Goal: Task Accomplishment & Management: Complete application form

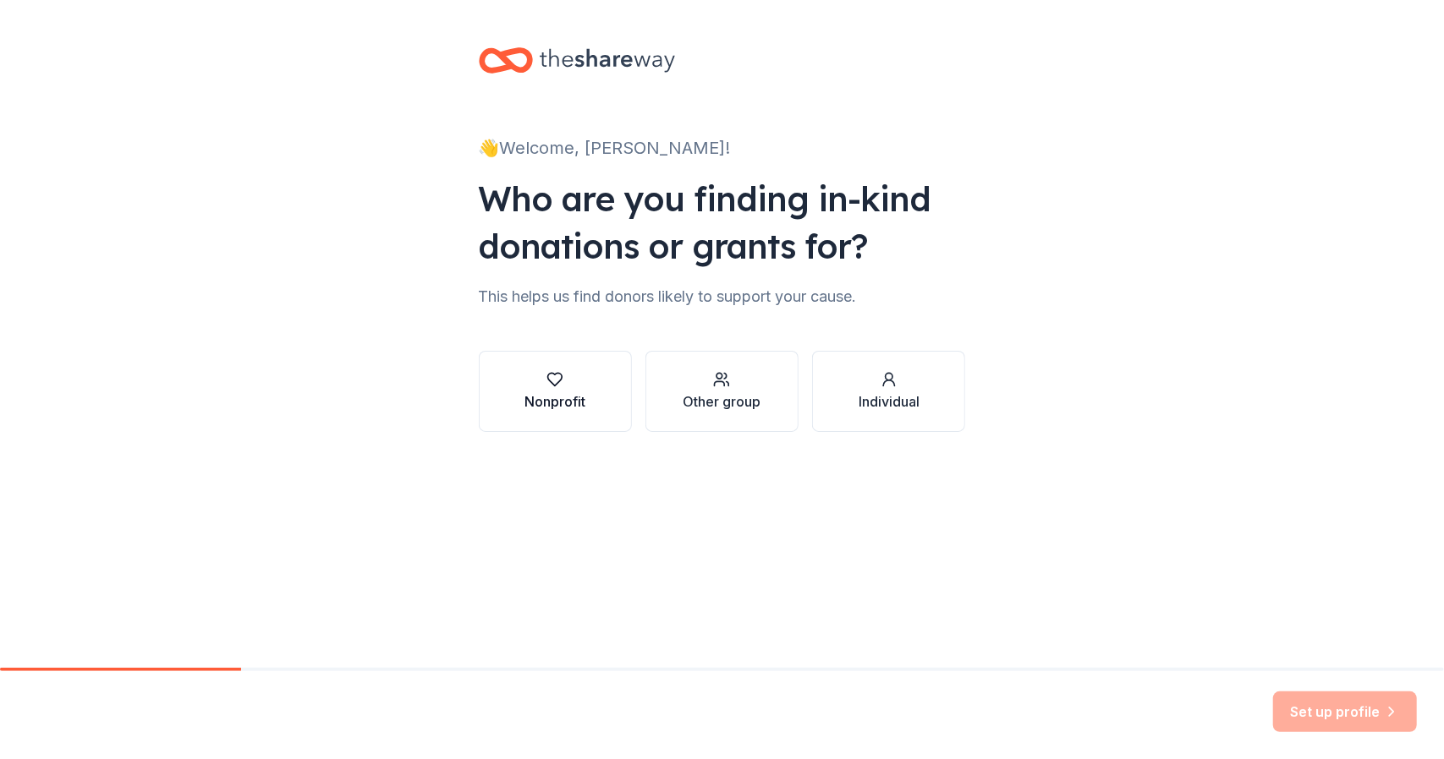
click at [573, 386] on div "button" at bounding box center [554, 379] width 61 height 17
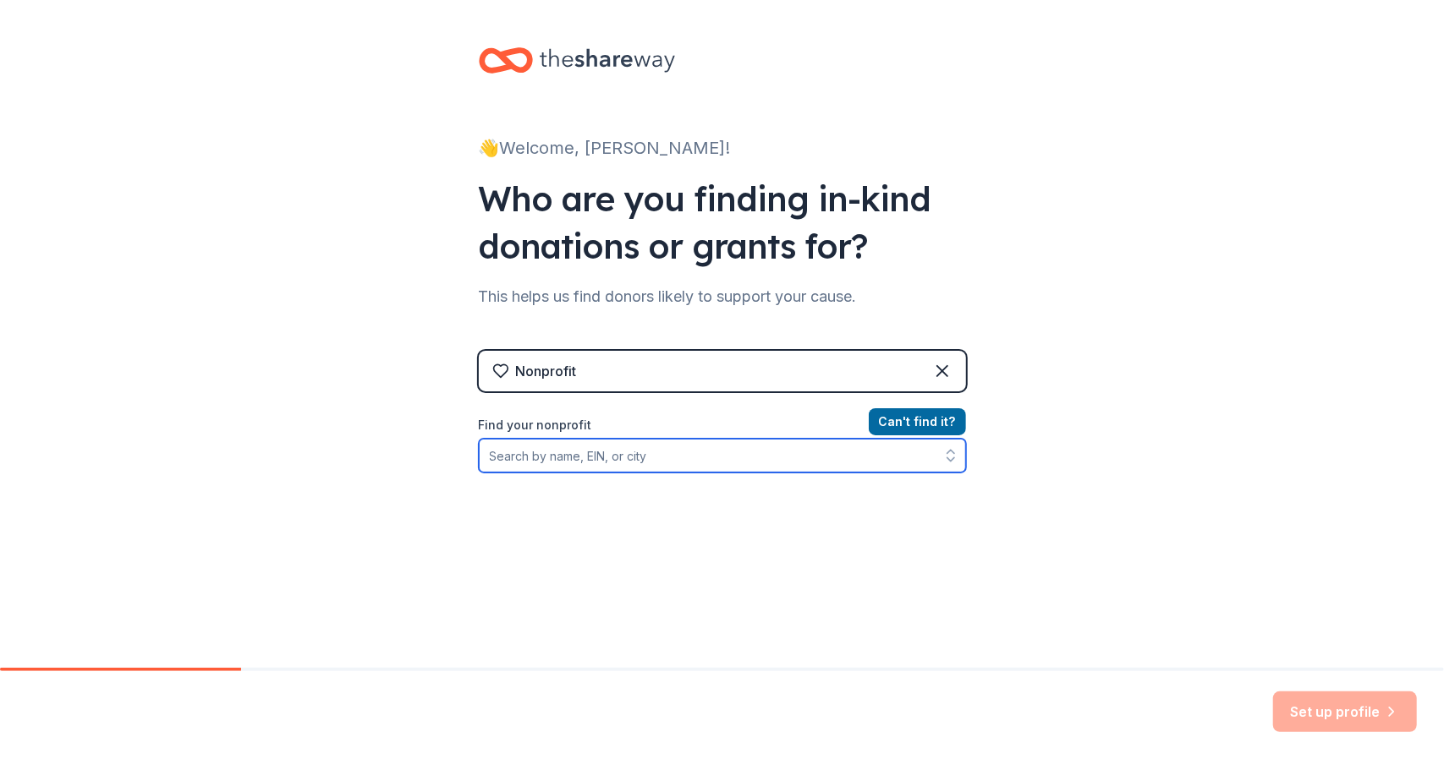
click at [622, 459] on input "Find your nonprofit" at bounding box center [722, 456] width 487 height 34
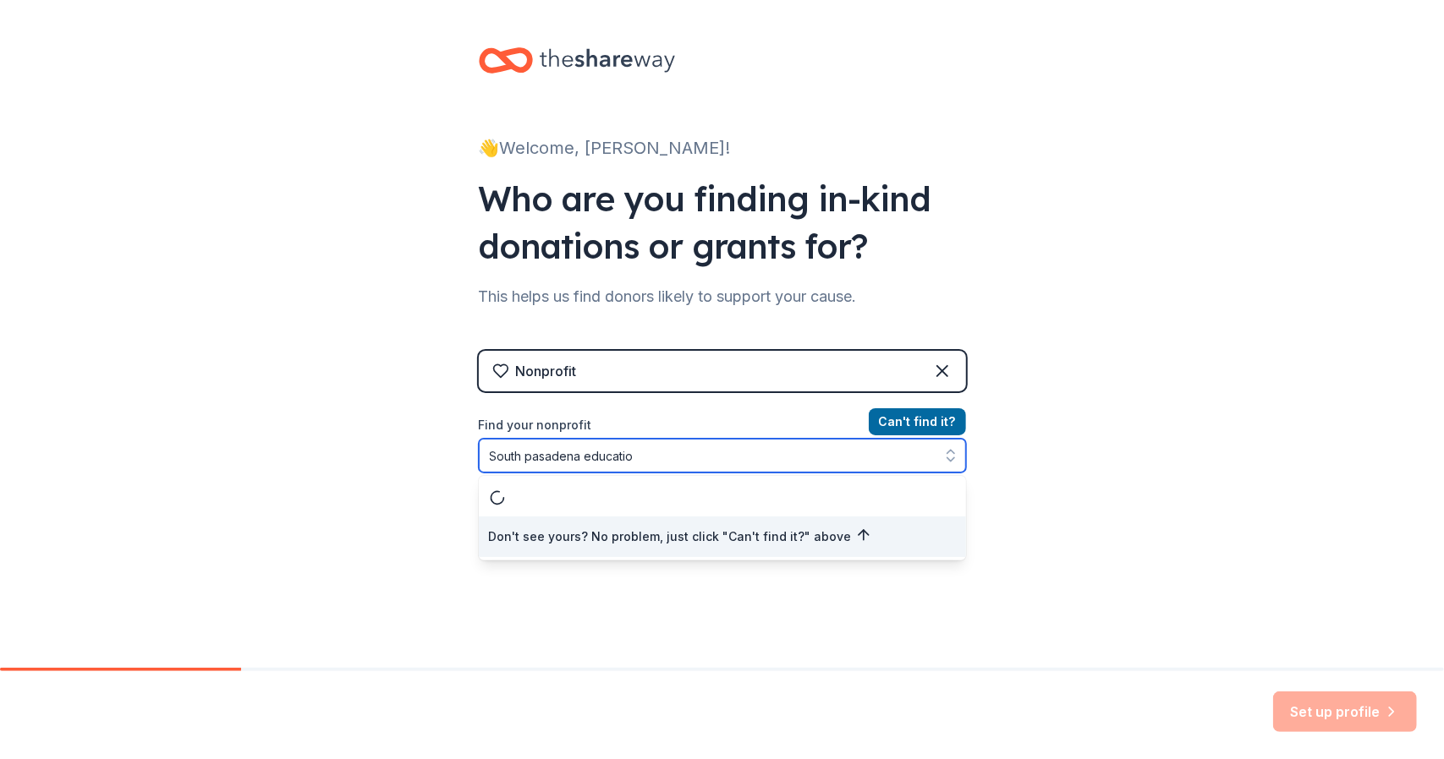
type input "South pasadena education"
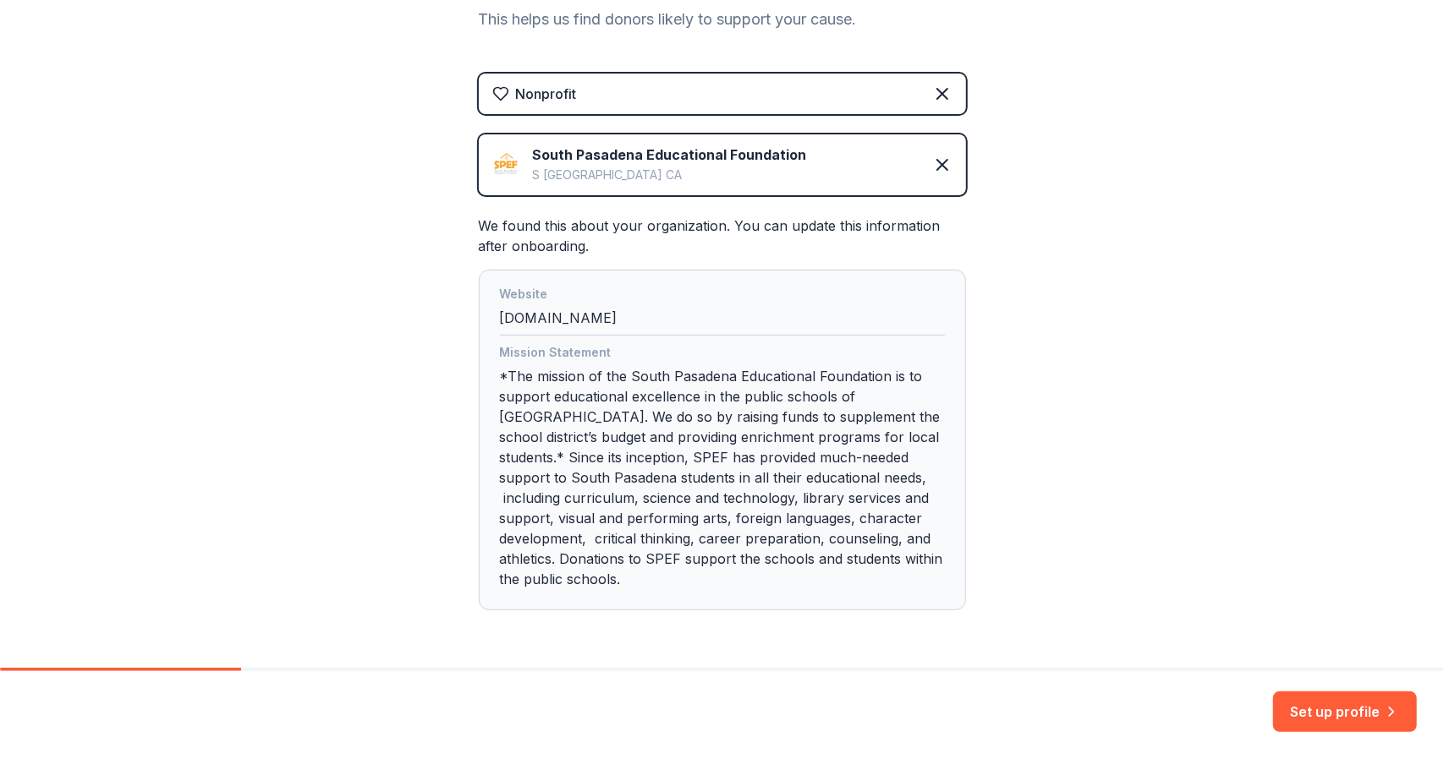
scroll to position [334, 0]
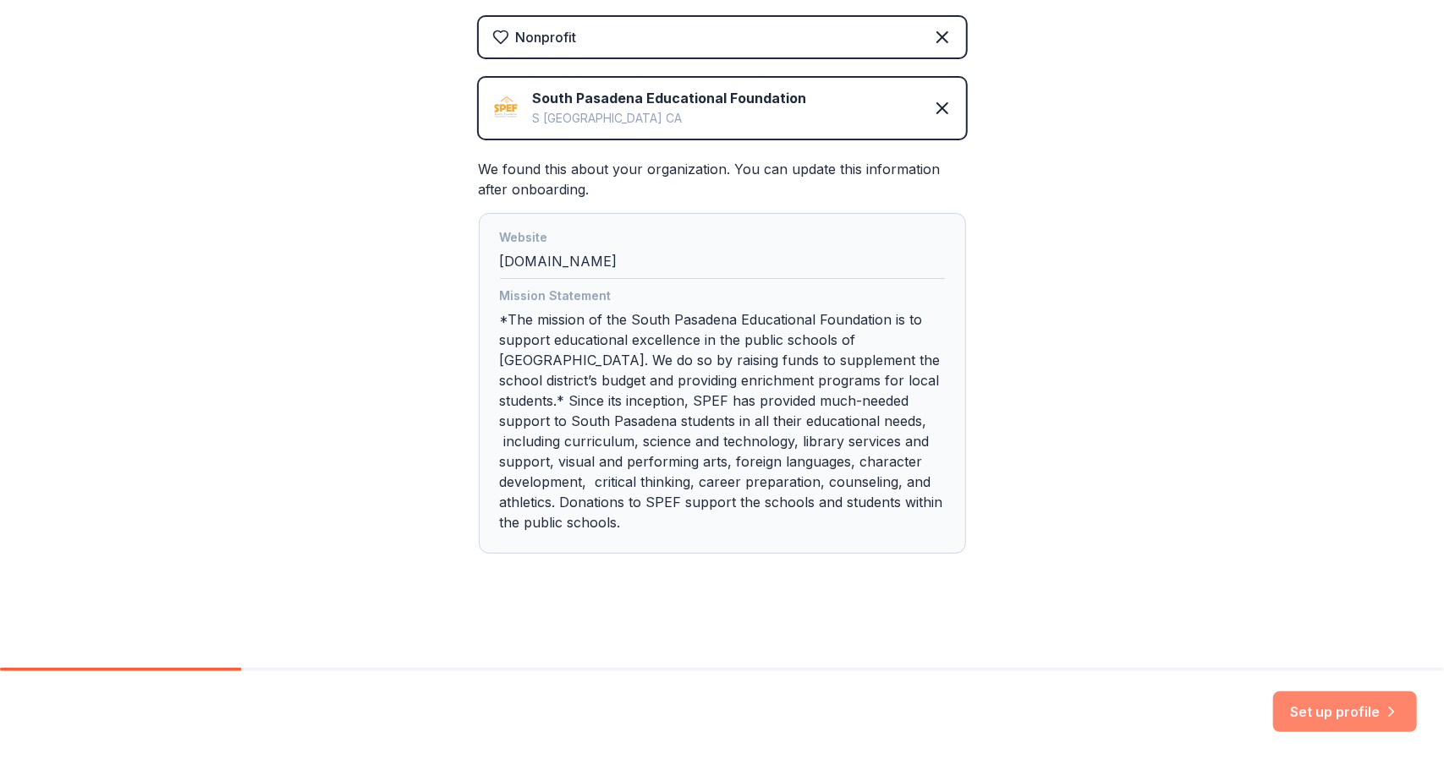
click at [1328, 713] on button "Set up profile" at bounding box center [1345, 712] width 144 height 41
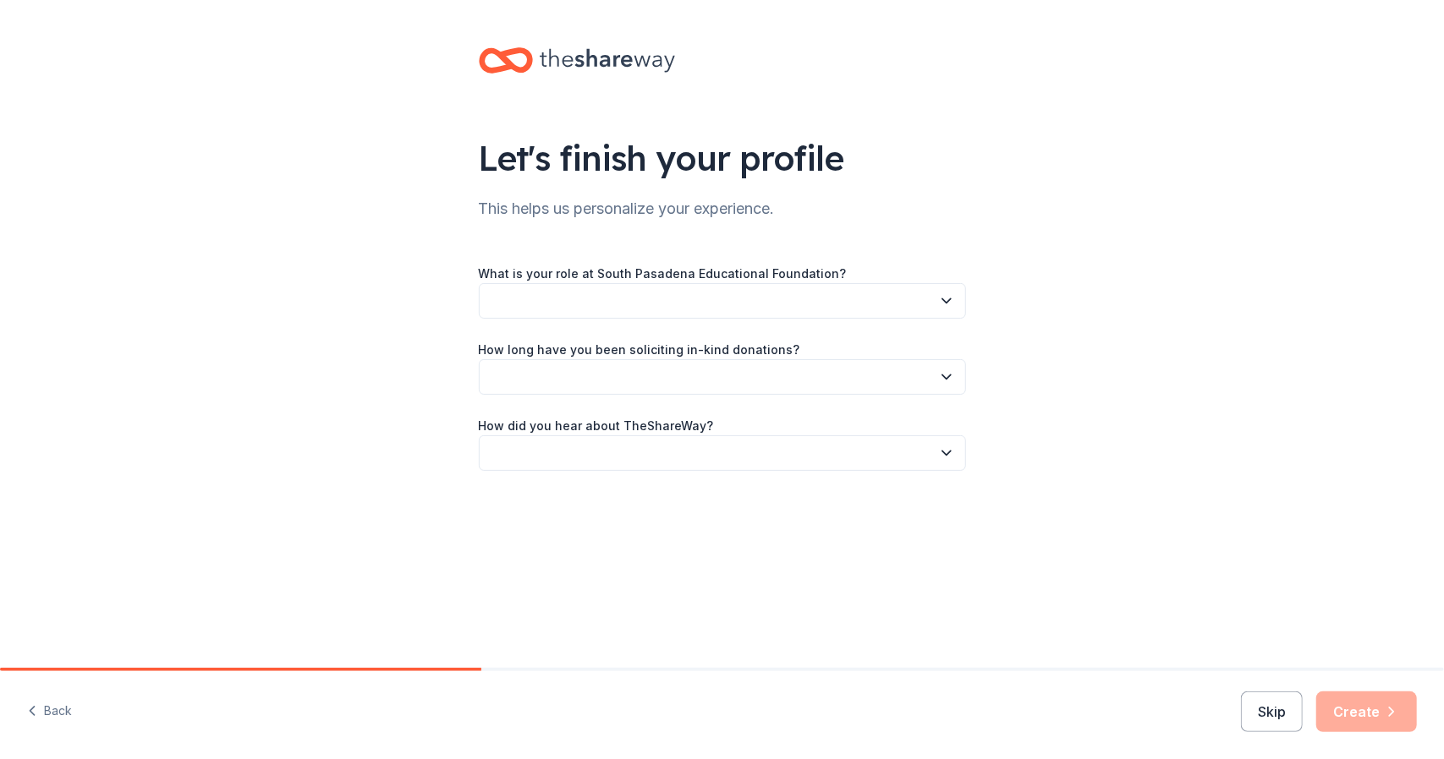
click at [808, 302] on button "button" at bounding box center [722, 301] width 487 height 36
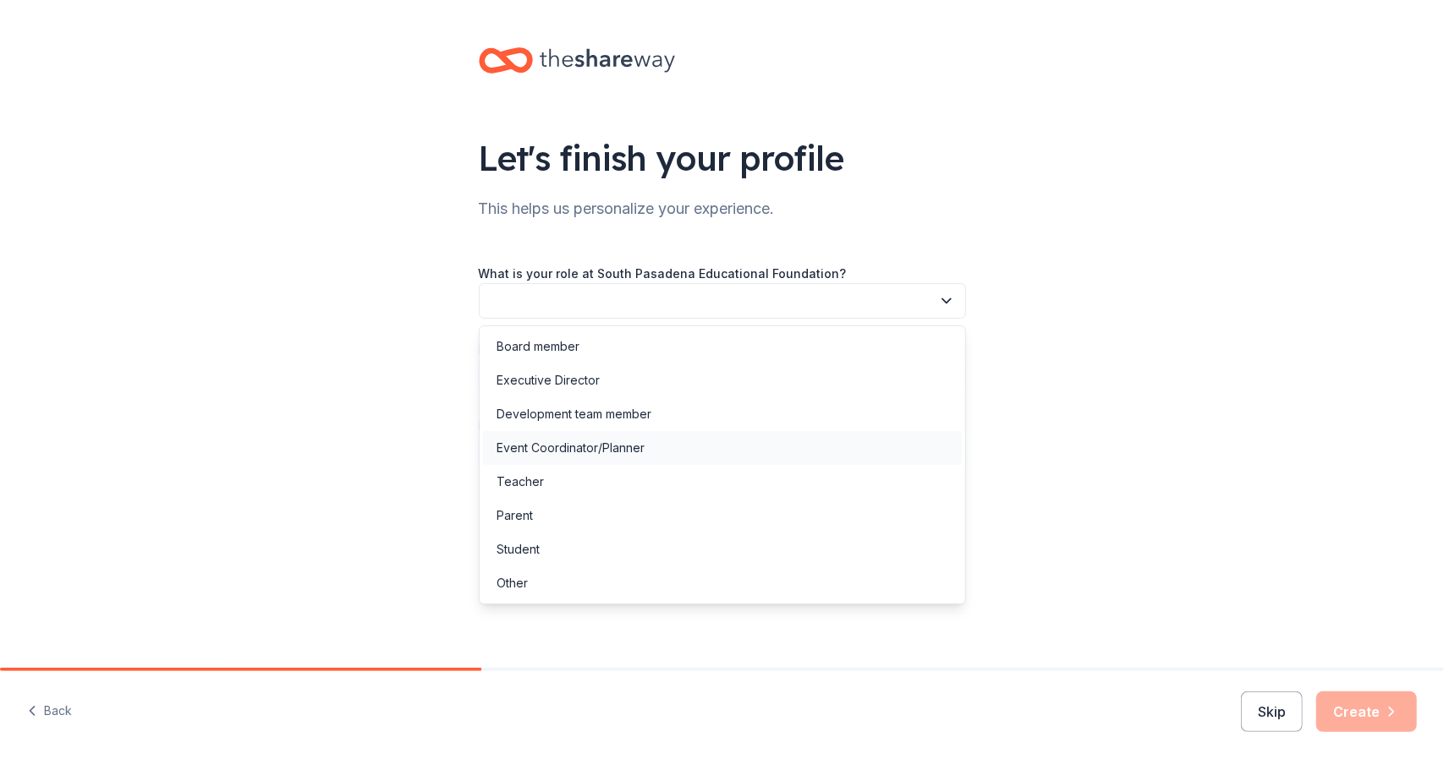
click at [577, 446] on div "Event Coordinator/Planner" at bounding box center [570, 448] width 148 height 20
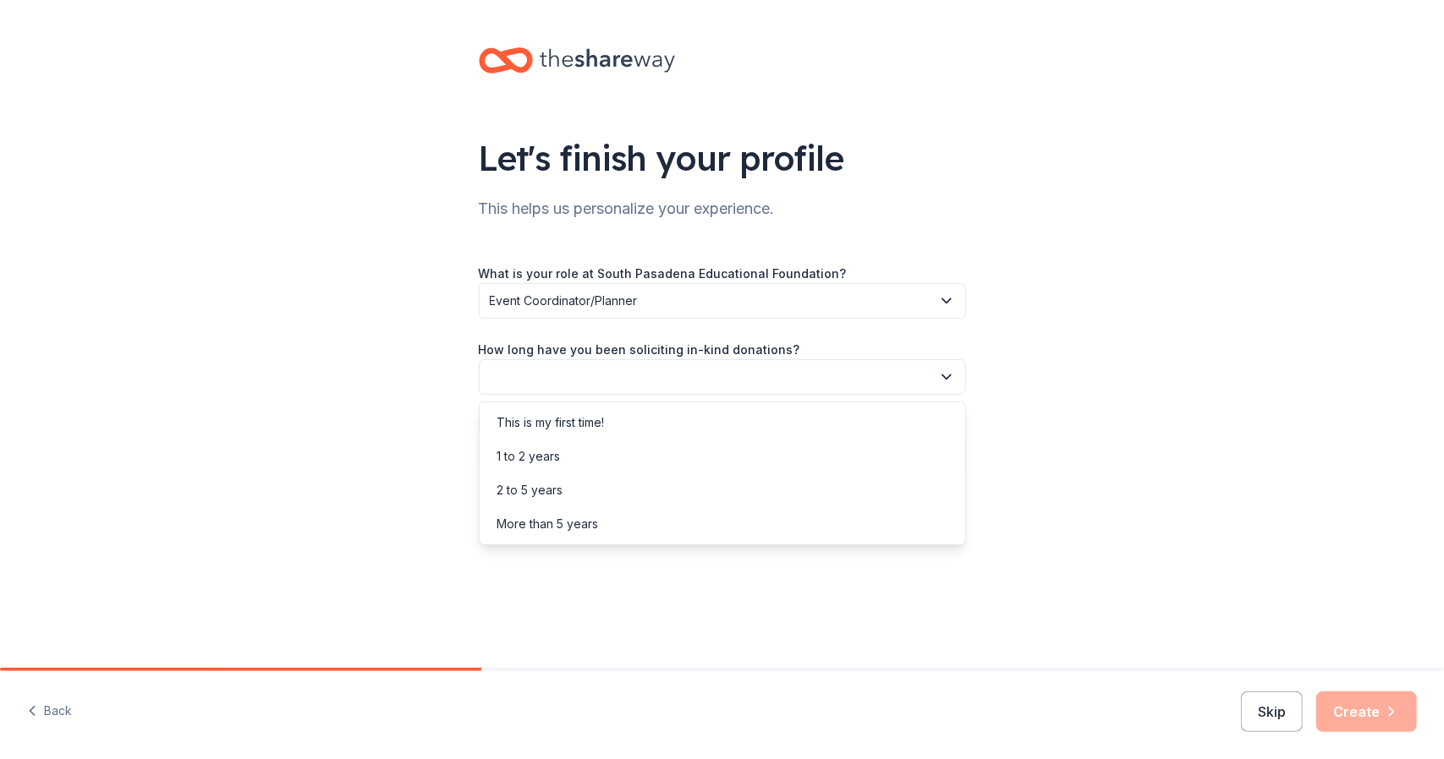
click at [563, 381] on button "button" at bounding box center [722, 377] width 487 height 36
click at [553, 458] on div "1 to 2 years" at bounding box center [527, 457] width 63 height 20
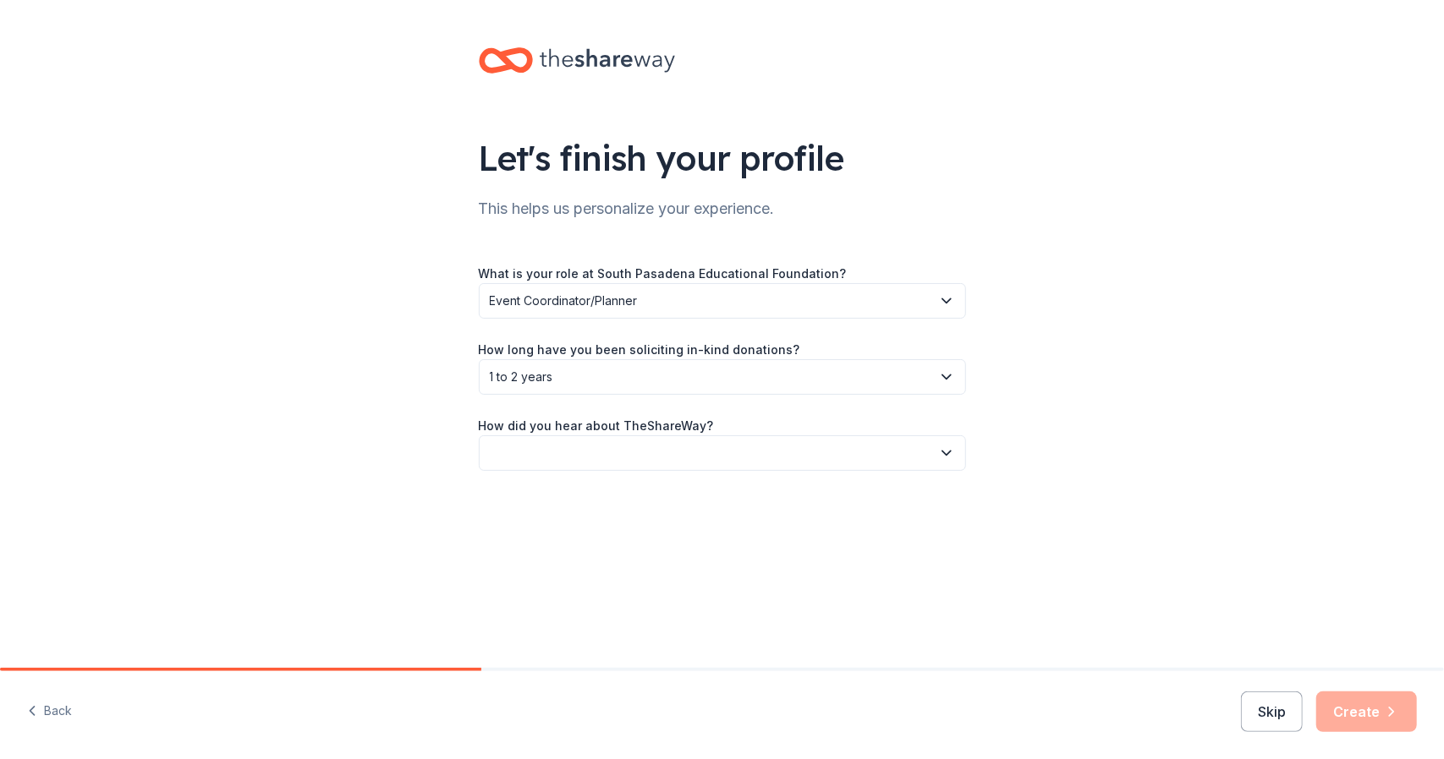
click at [575, 454] on button "button" at bounding box center [722, 454] width 487 height 36
click at [563, 530] on div "Online search" at bounding box center [534, 533] width 77 height 20
click at [1348, 720] on button "Create" at bounding box center [1366, 712] width 101 height 41
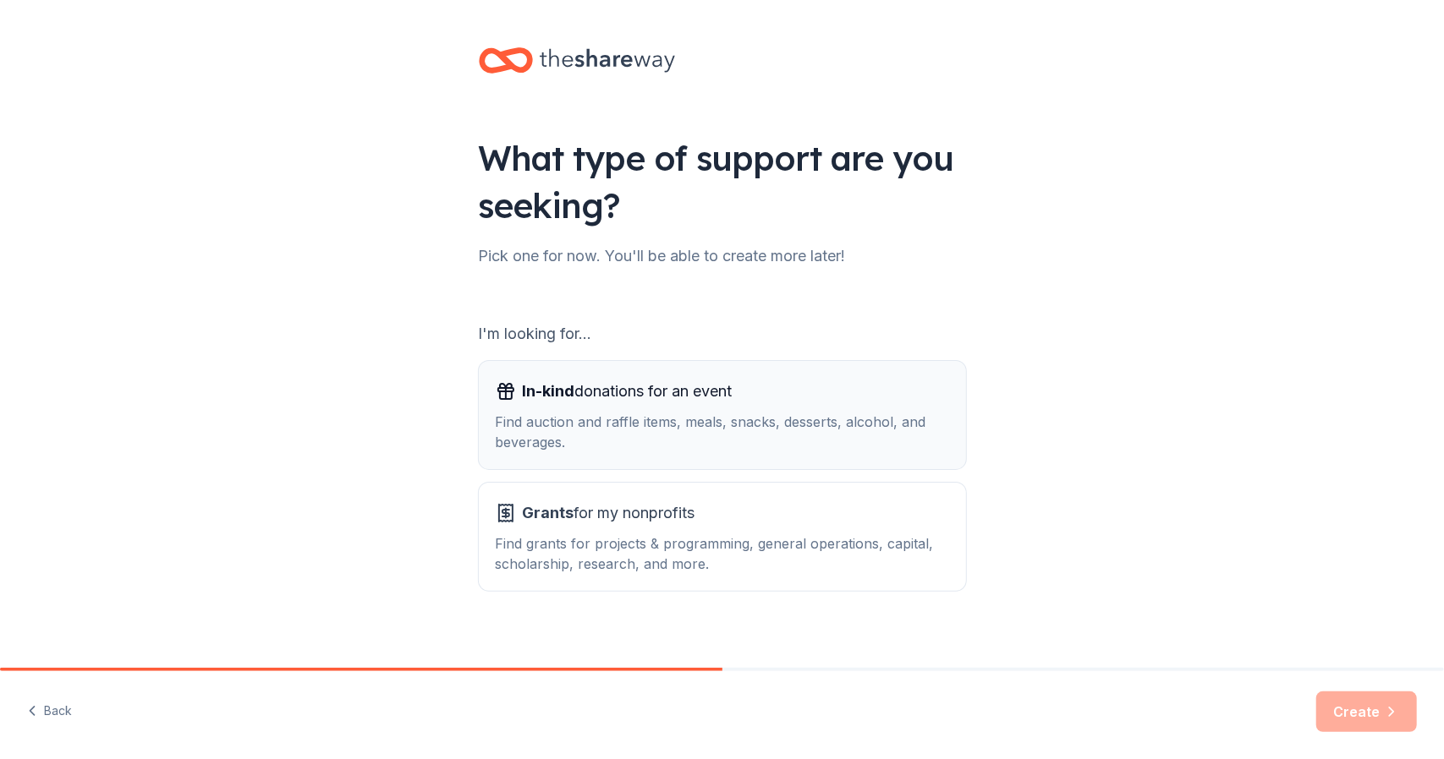
click at [724, 419] on div "Find auction and raffle items, meals, snacks, desserts, alcohol, and beverages." at bounding box center [722, 432] width 453 height 41
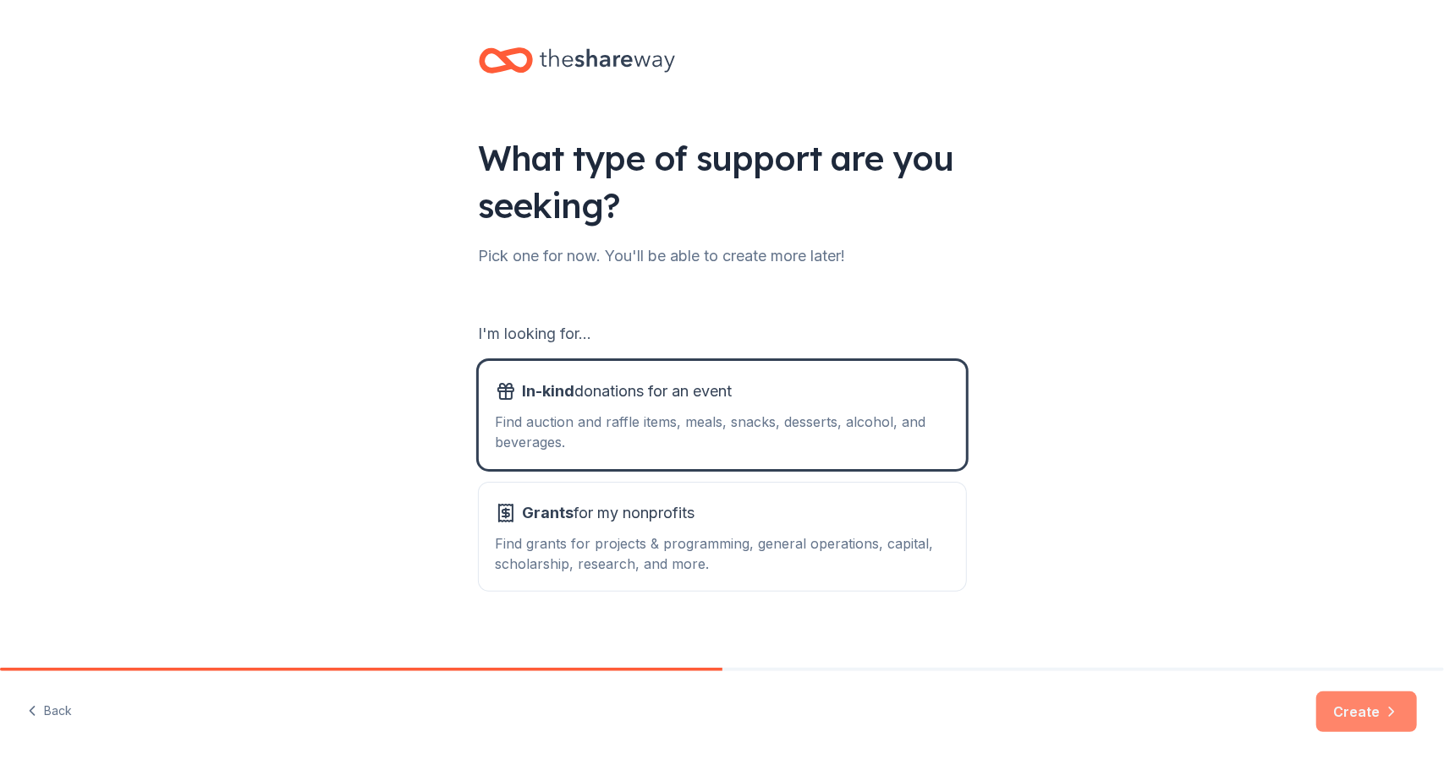
click at [1343, 709] on button "Create" at bounding box center [1366, 712] width 101 height 41
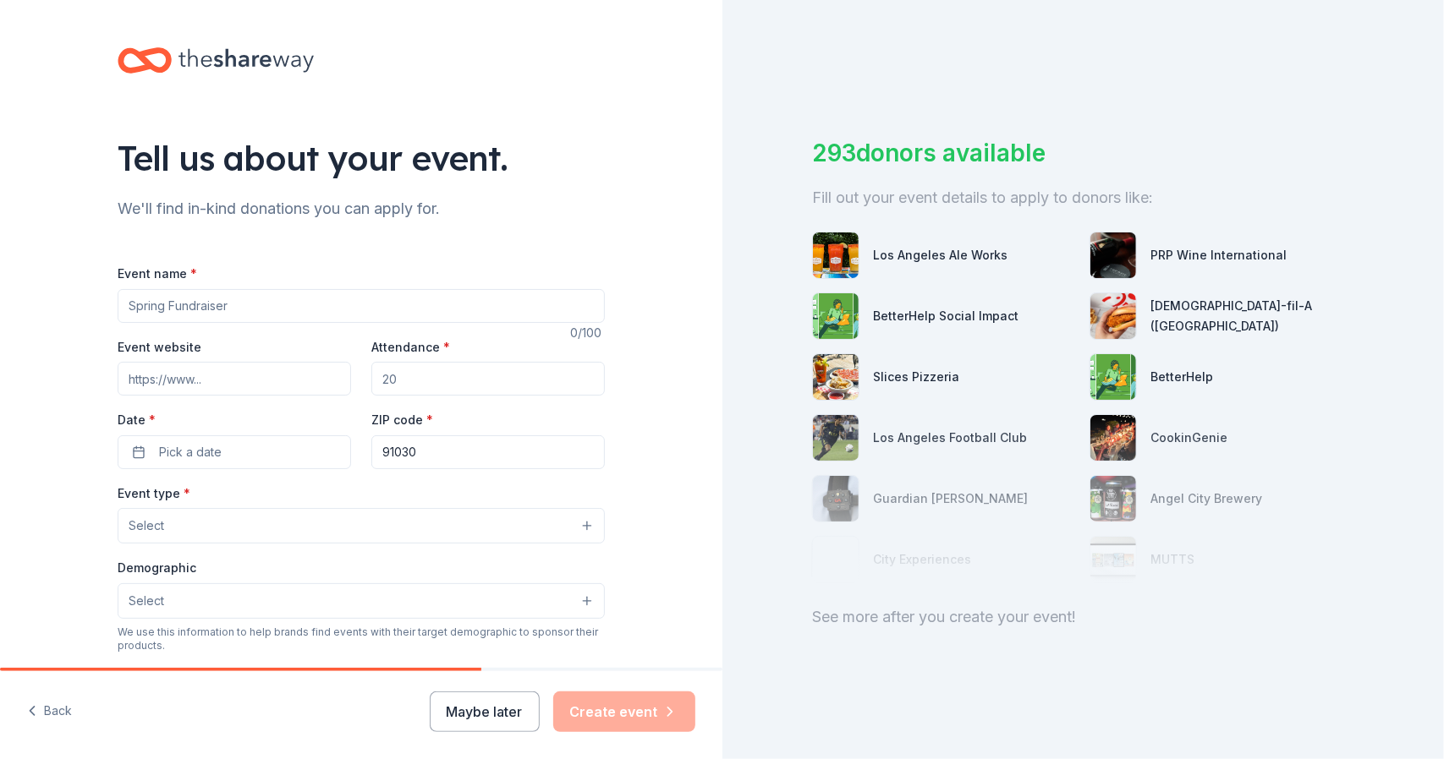
click at [181, 307] on input "Event name *" at bounding box center [361, 306] width 487 height 34
type input "2026 Parti Gras"
click at [210, 383] on input "Event website" at bounding box center [234, 379] width 233 height 34
paste input "[URL][DOMAIN_NAME]"
type input "[URL][DOMAIN_NAME]"
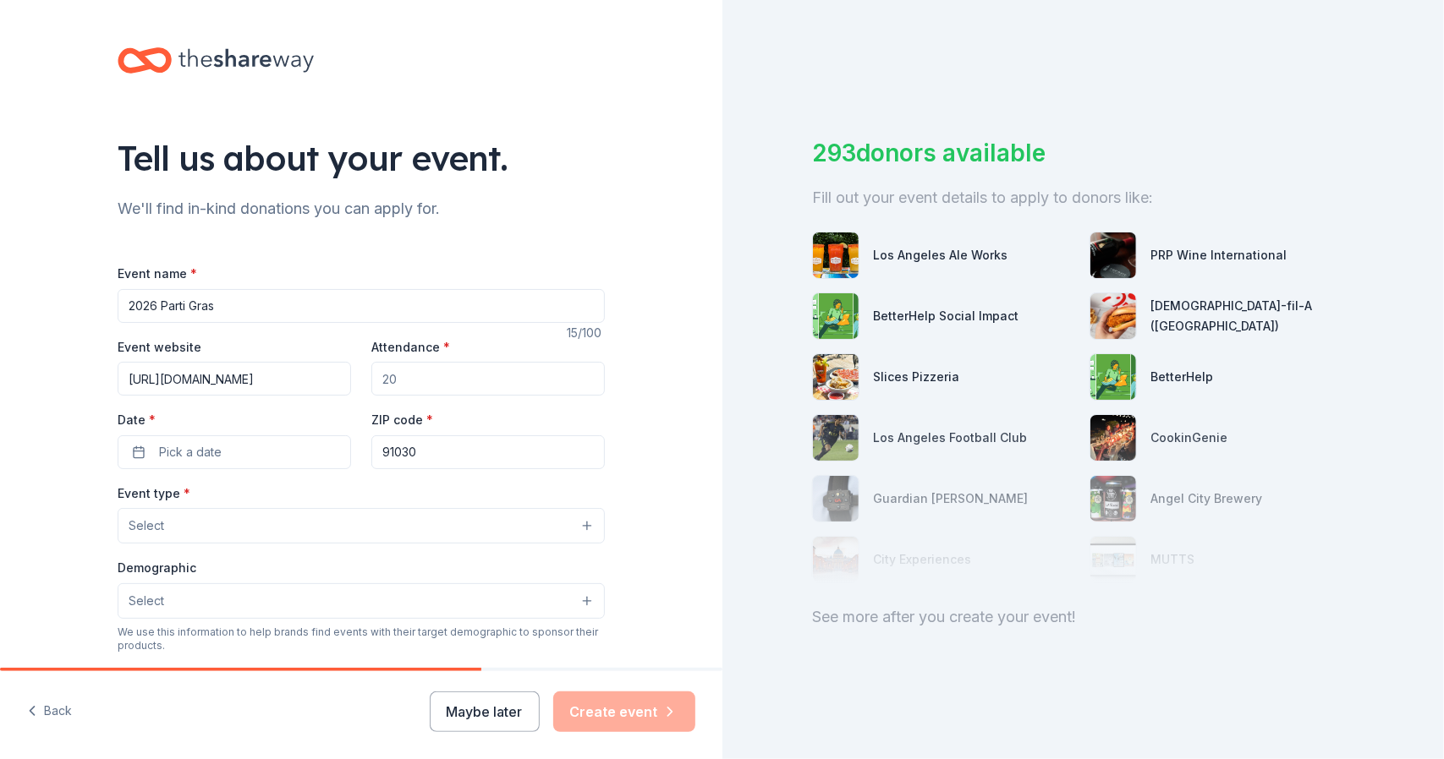
drag, startPoint x: 418, startPoint y: 381, endPoint x: 353, endPoint y: 379, distance: 64.3
click at [353, 379] on div "Event website [URL][DOMAIN_NAME] Attendance * Date * Pick a date ZIP code * 910…" at bounding box center [361, 403] width 487 height 133
type input "1"
type input "1000"
click at [190, 456] on span "Pick a date" at bounding box center [190, 452] width 63 height 20
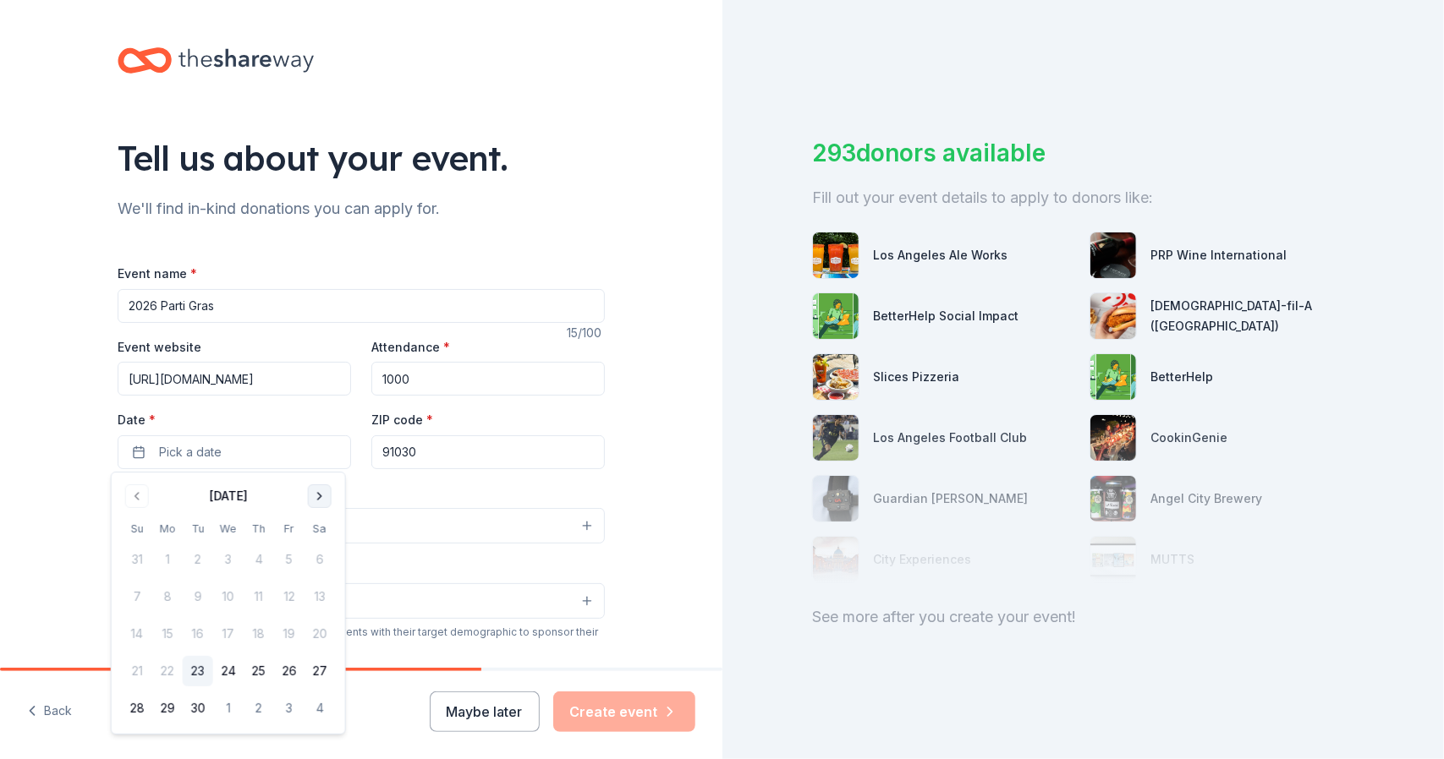
click at [321, 493] on button "Go to next month" at bounding box center [320, 497] width 24 height 24
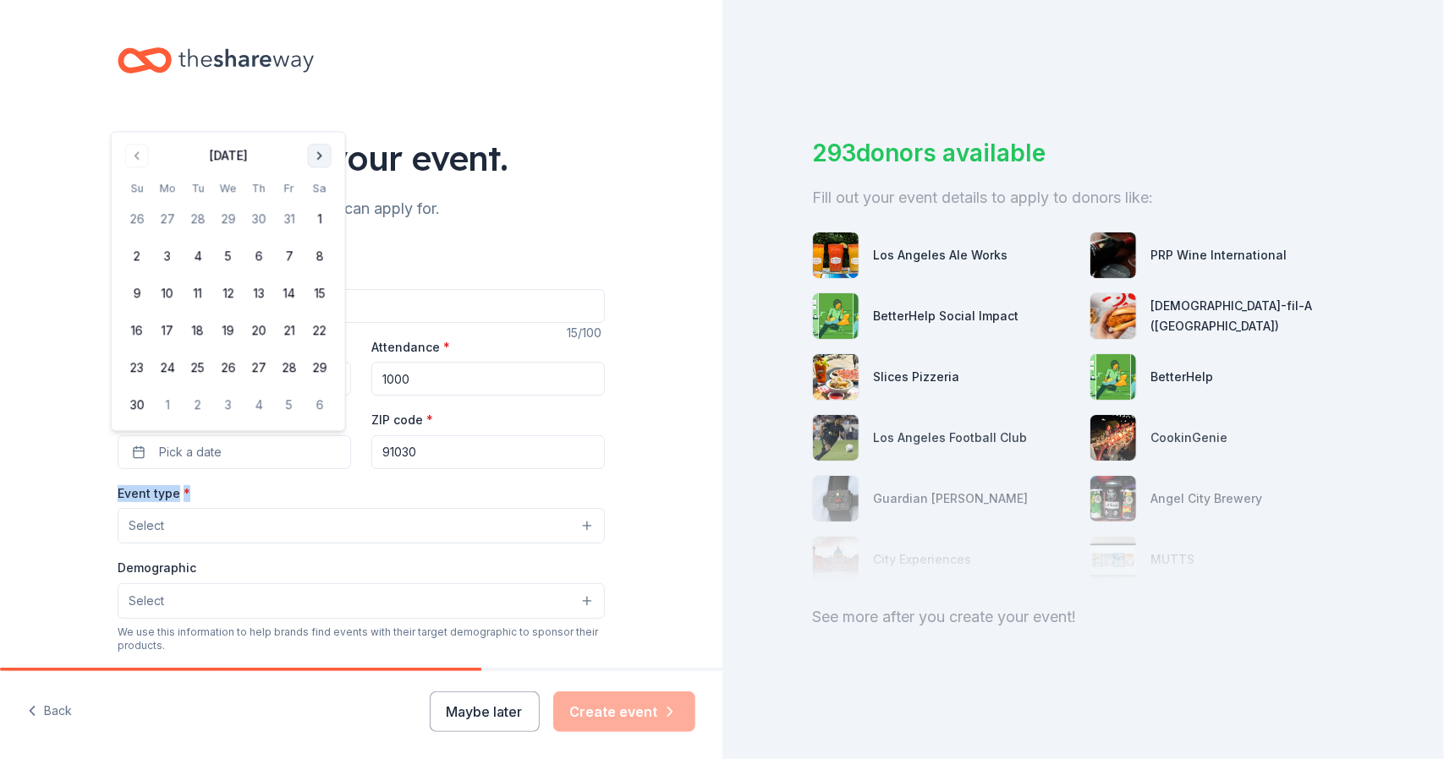
click at [321, 493] on div "Event type * Select" at bounding box center [361, 514] width 487 height 62
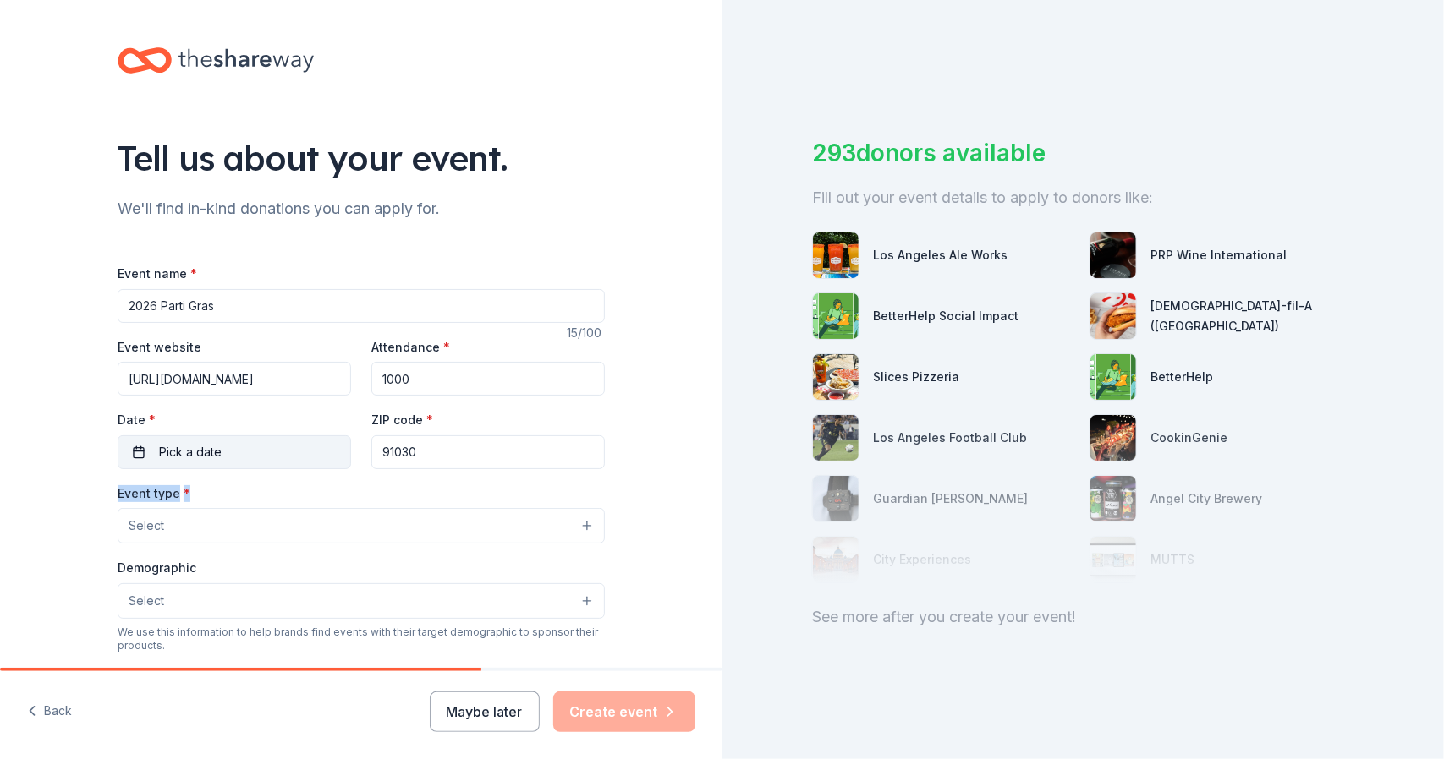
click at [200, 442] on span "Pick a date" at bounding box center [190, 452] width 63 height 20
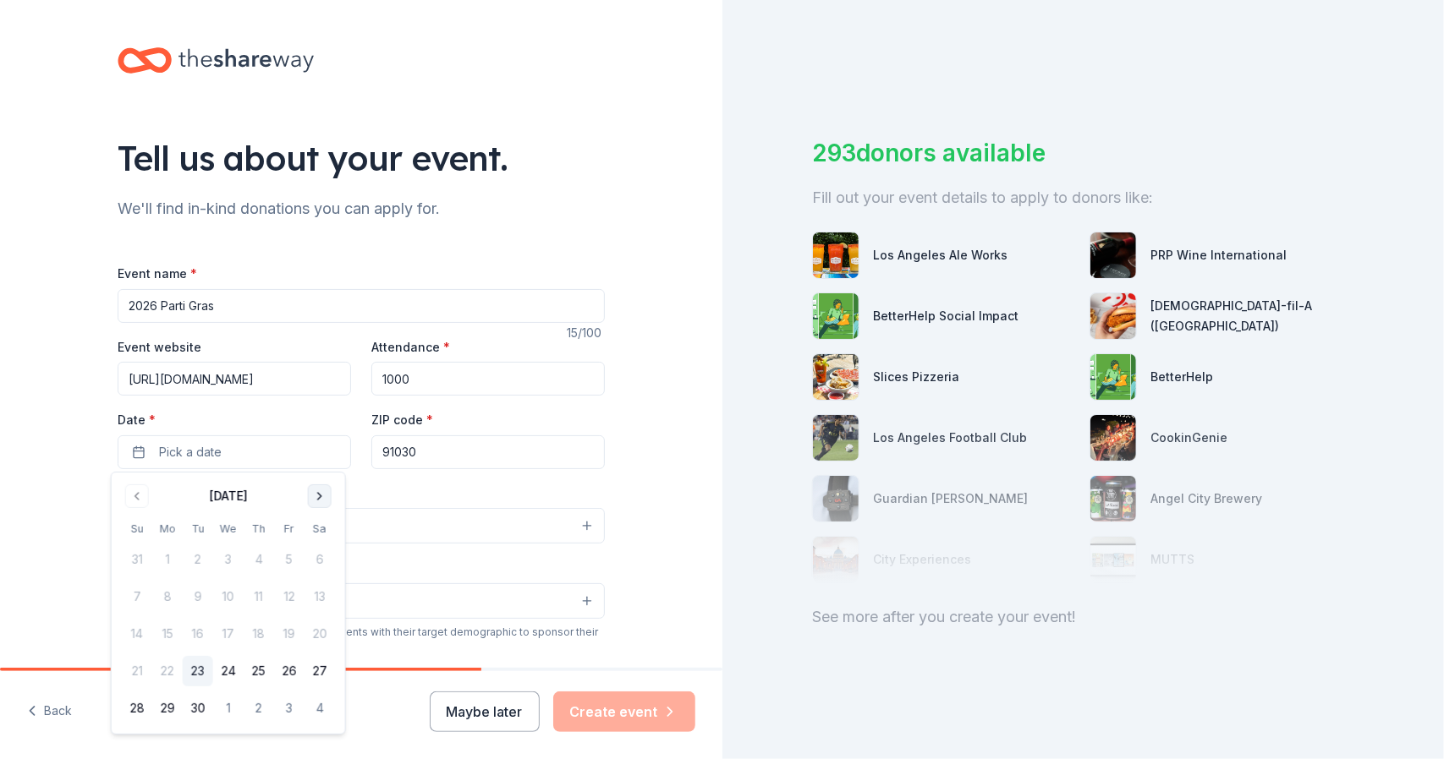
click at [320, 494] on button "Go to next month" at bounding box center [320, 497] width 24 height 24
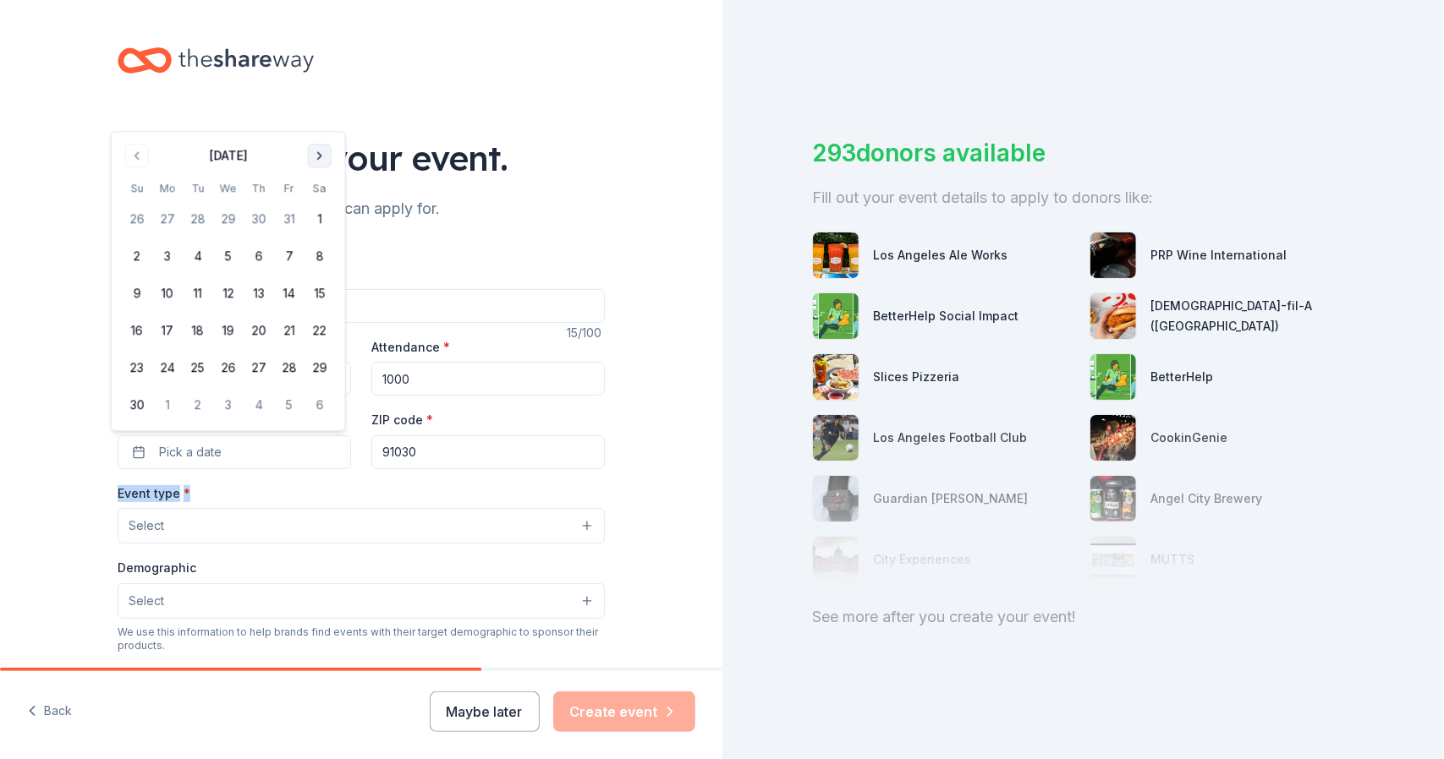
click at [320, 494] on div "Event type * Select" at bounding box center [361, 514] width 487 height 62
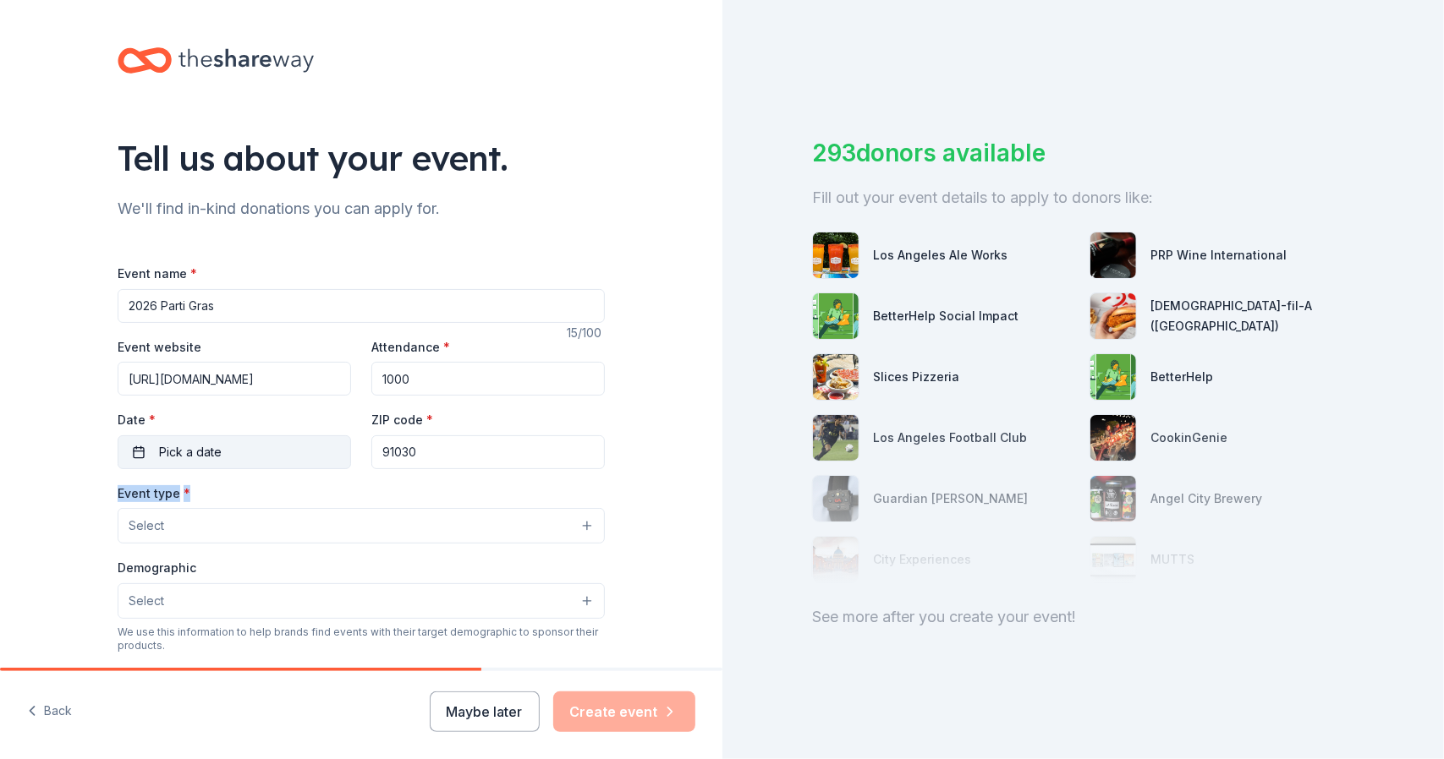
click at [208, 446] on span "Pick a date" at bounding box center [190, 452] width 63 height 20
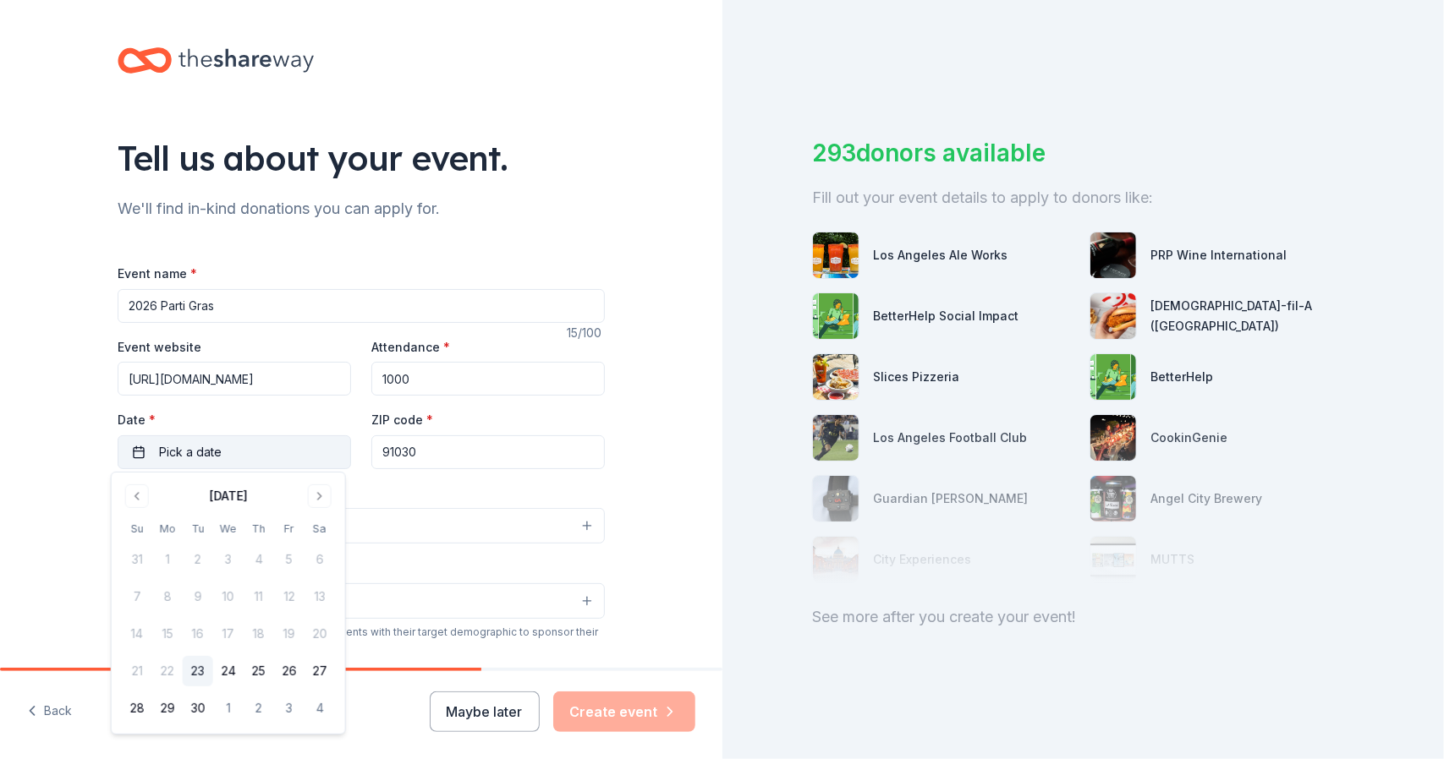
click at [159, 453] on span "Pick a date" at bounding box center [190, 452] width 63 height 20
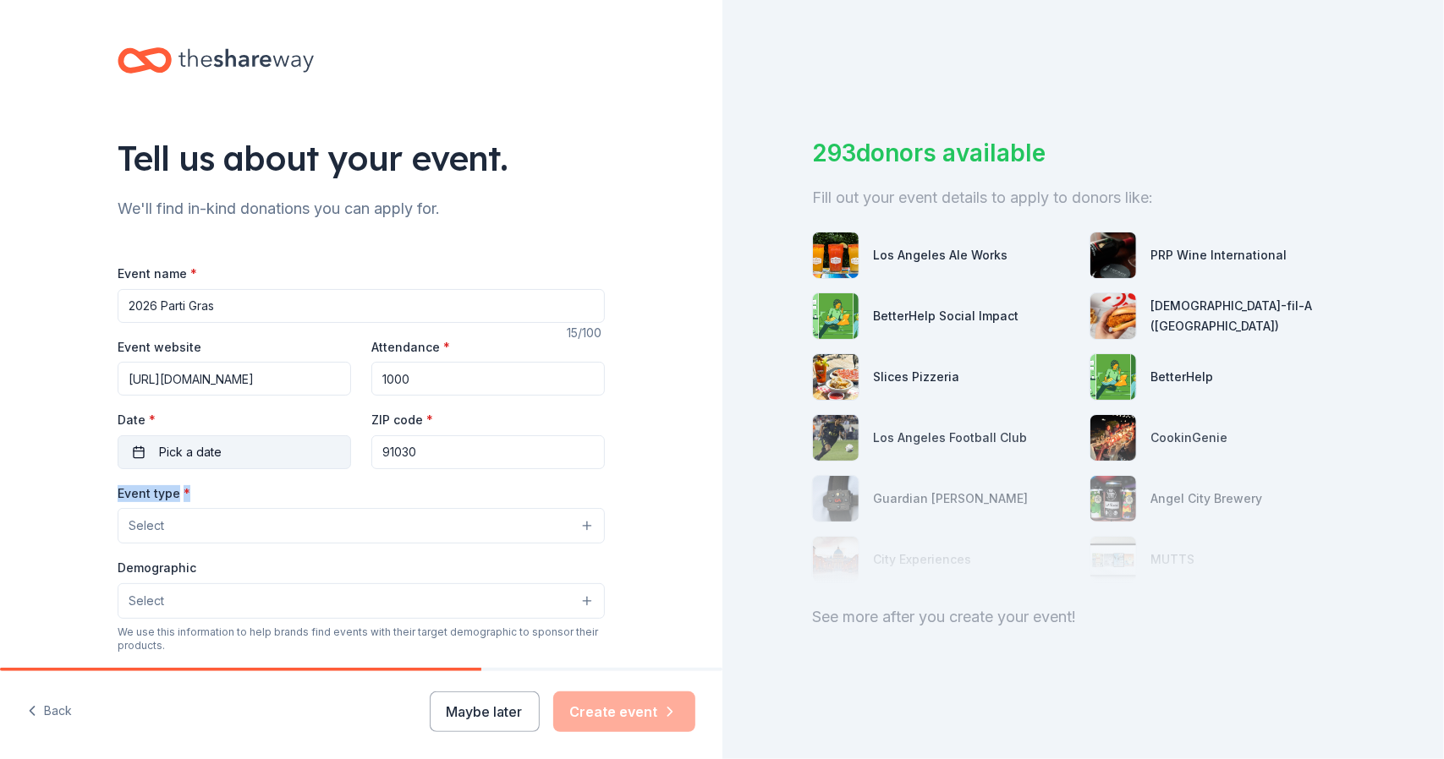
click at [159, 452] on span "Pick a date" at bounding box center [190, 452] width 63 height 20
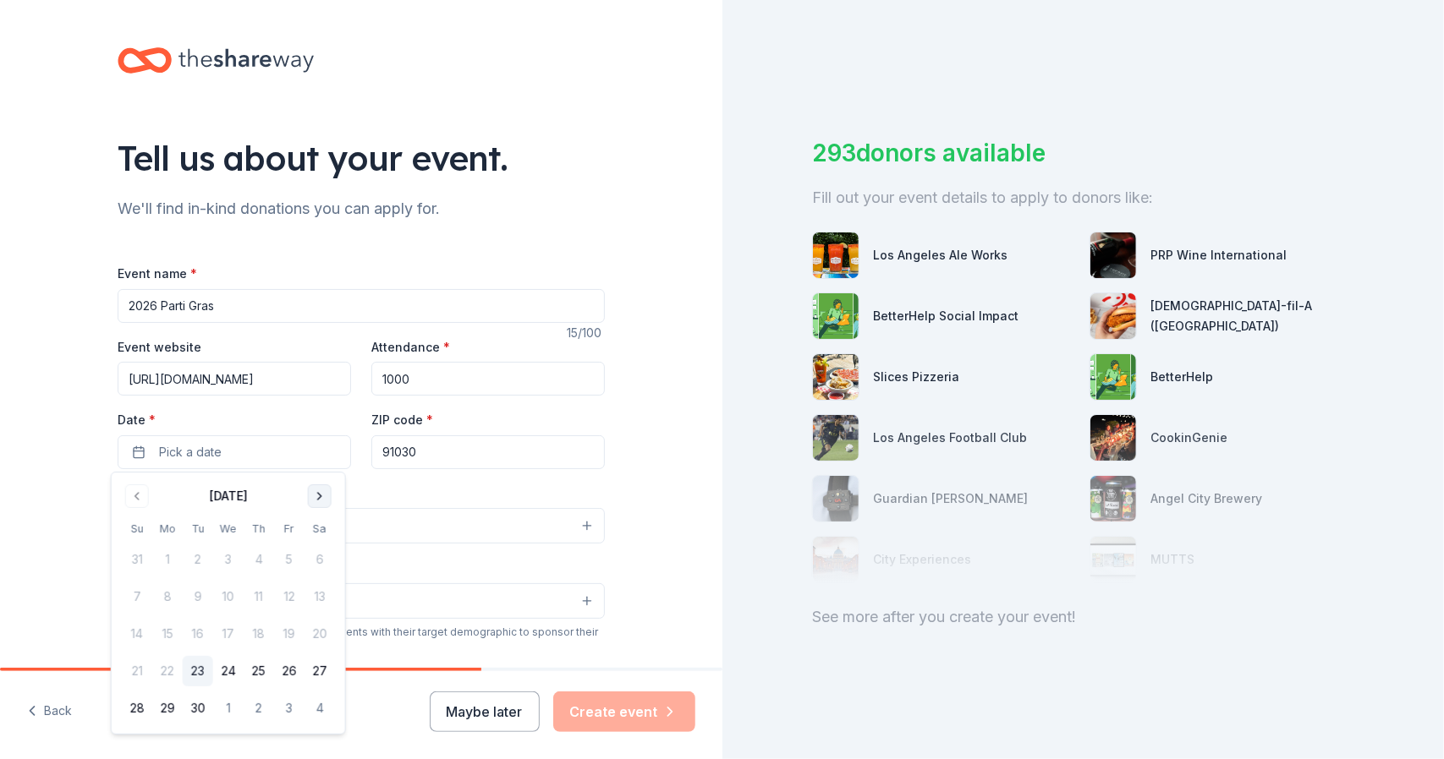
click at [322, 497] on button "Go to next month" at bounding box center [320, 497] width 24 height 24
click at [318, 498] on button "Go to next month" at bounding box center [320, 497] width 24 height 24
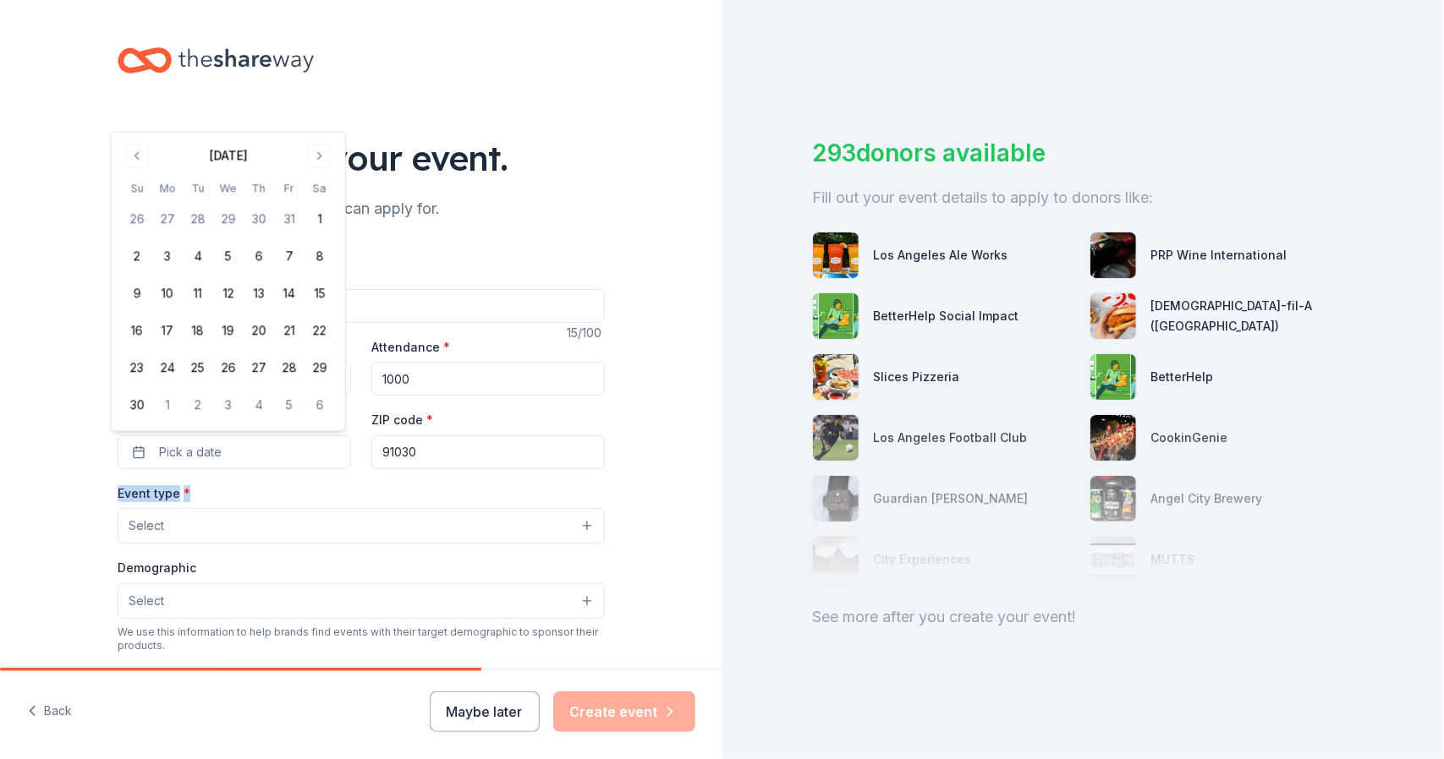
click at [191, 526] on button "Select" at bounding box center [361, 526] width 487 height 36
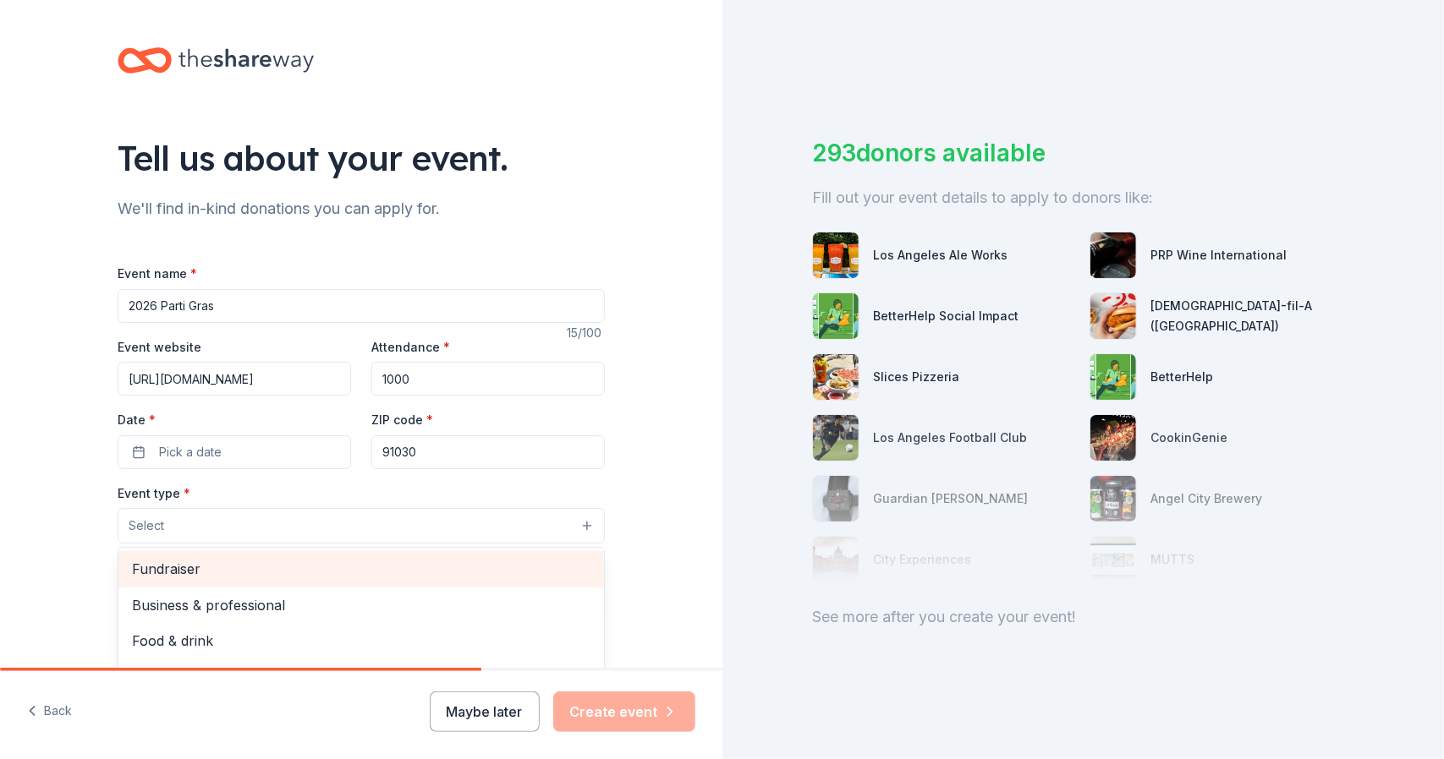
click at [181, 566] on span "Fundraiser" at bounding box center [361, 569] width 458 height 22
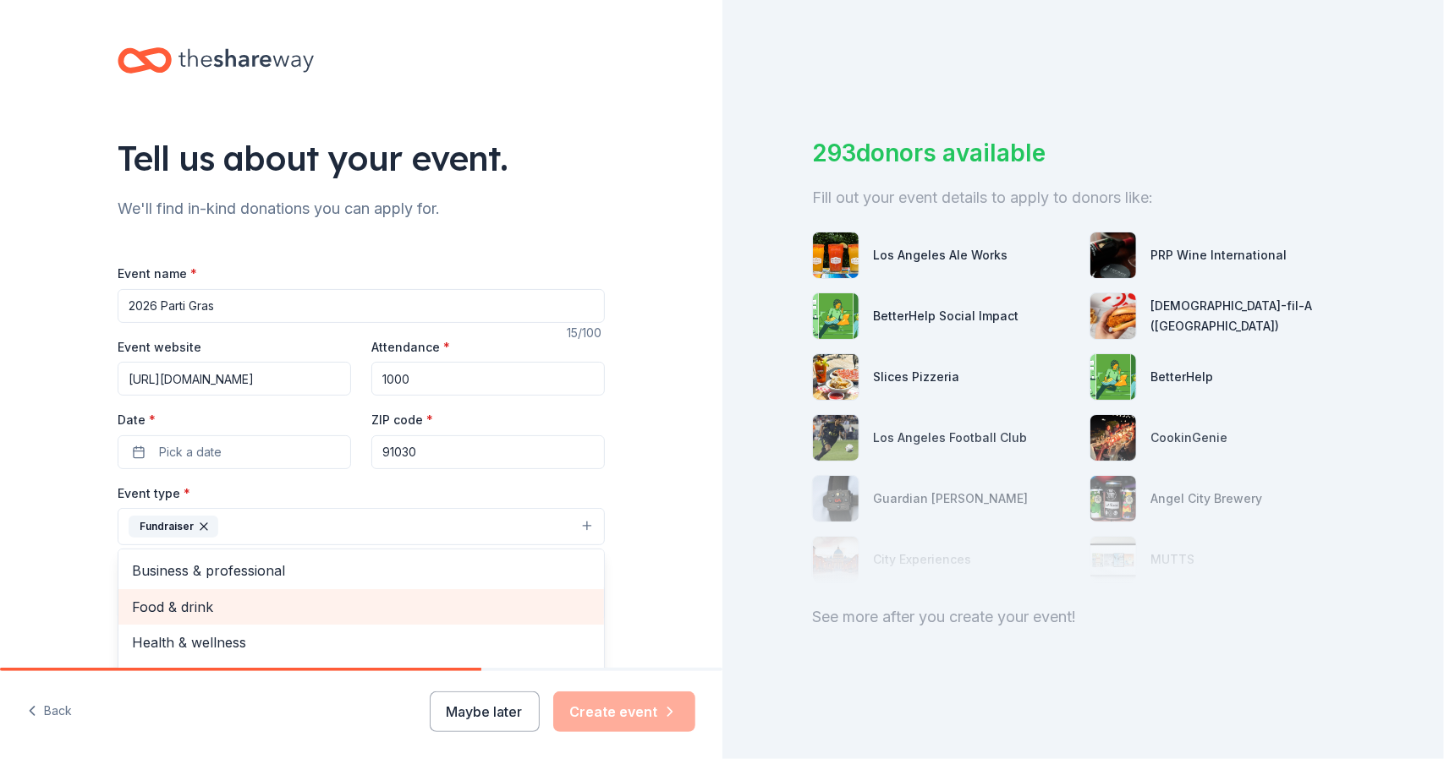
click at [184, 605] on span "Food & drink" at bounding box center [361, 607] width 458 height 22
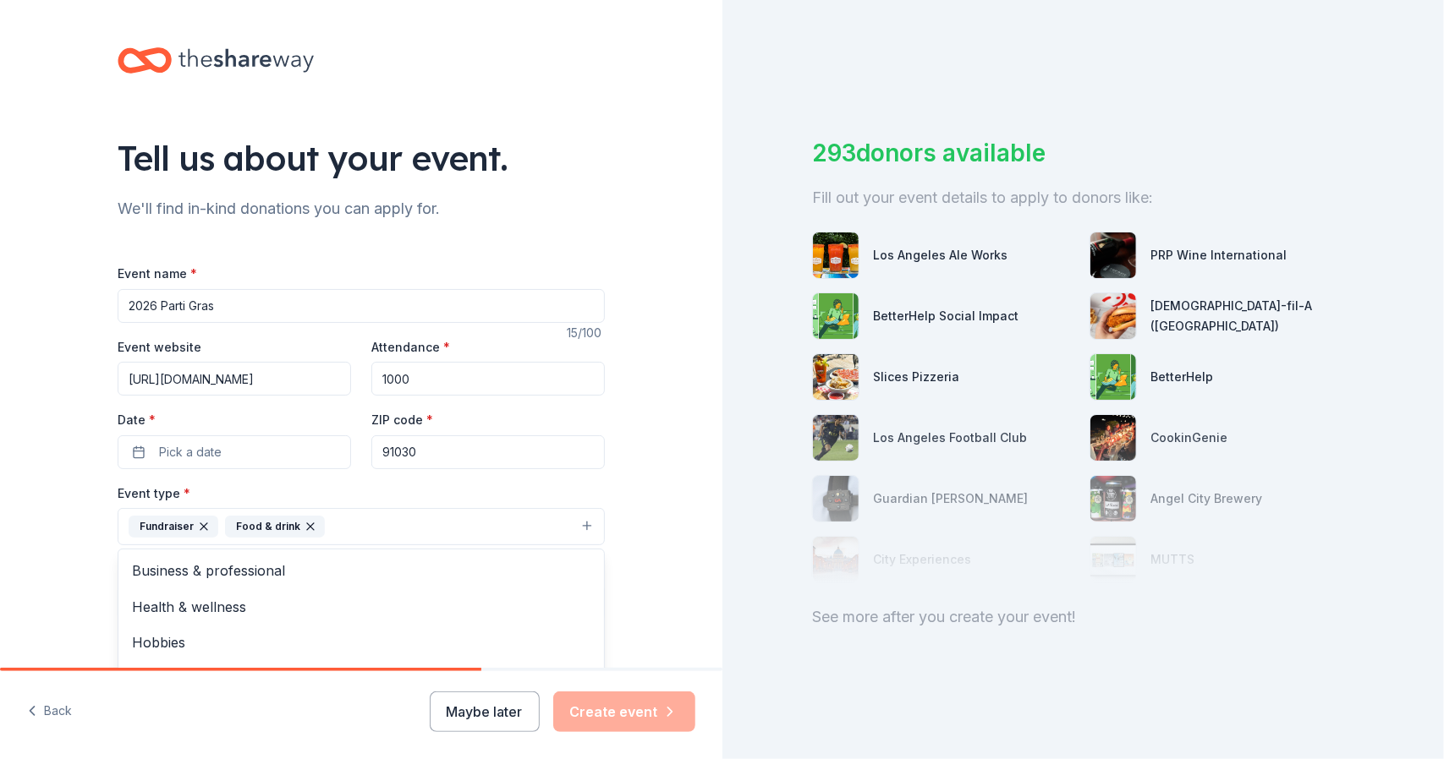
click at [44, 575] on div "Tell us about your event. We'll find in-kind donations you can apply for. Event…" at bounding box center [361, 563] width 722 height 1127
click at [152, 593] on span "Select" at bounding box center [147, 603] width 36 height 20
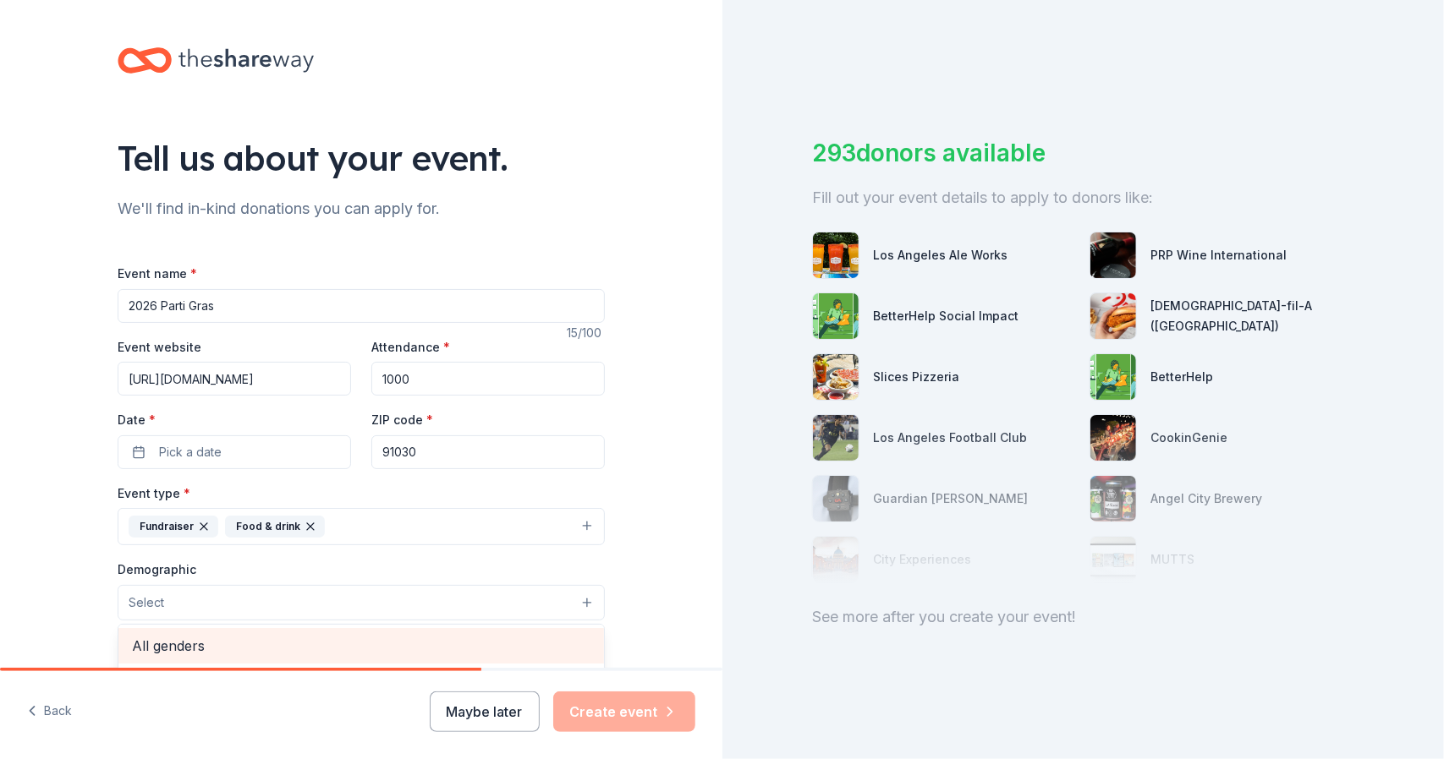
click at [174, 637] on span "All genders" at bounding box center [361, 646] width 458 height 22
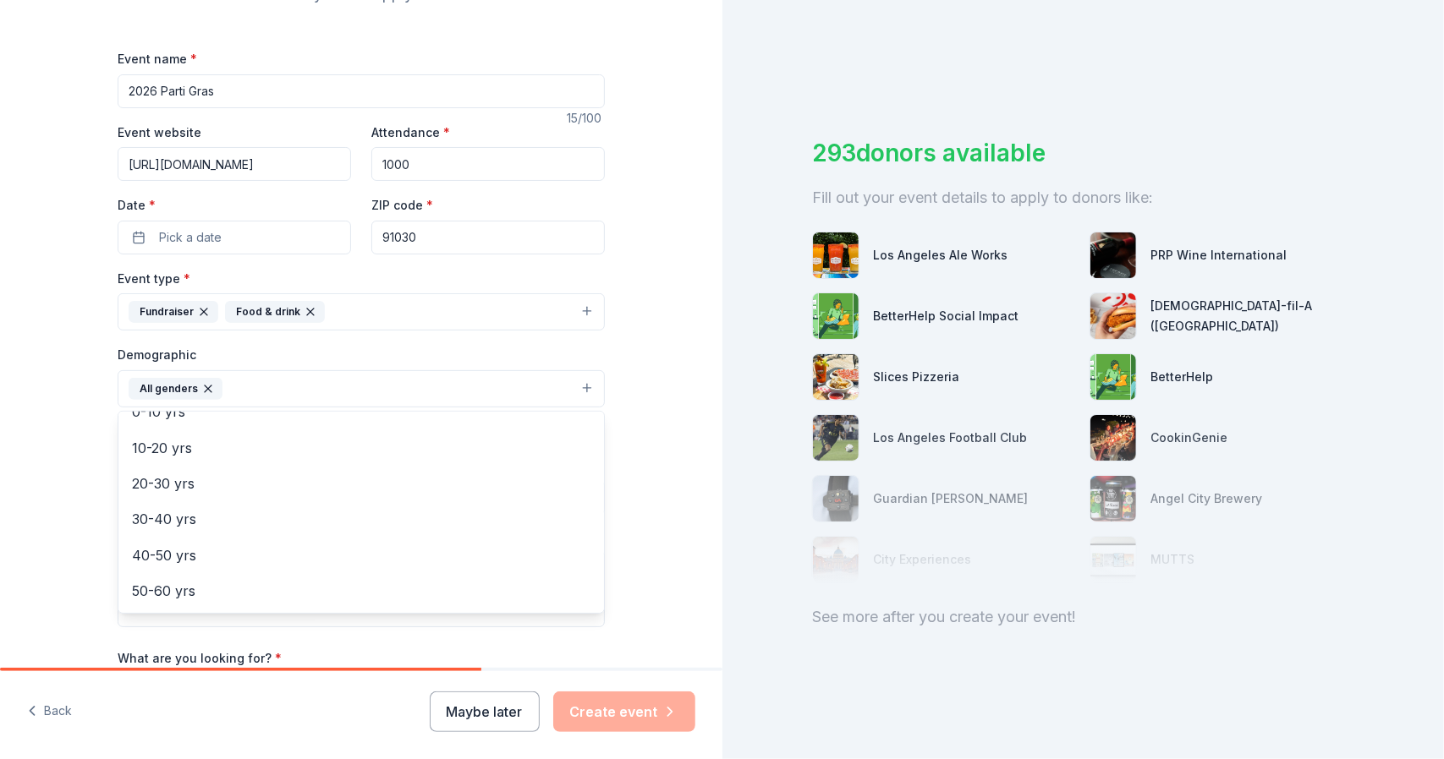
scroll to position [123, 0]
click at [58, 483] on div "Tell us about your event. We'll find in-kind donations you can apply for. Event…" at bounding box center [361, 349] width 722 height 1129
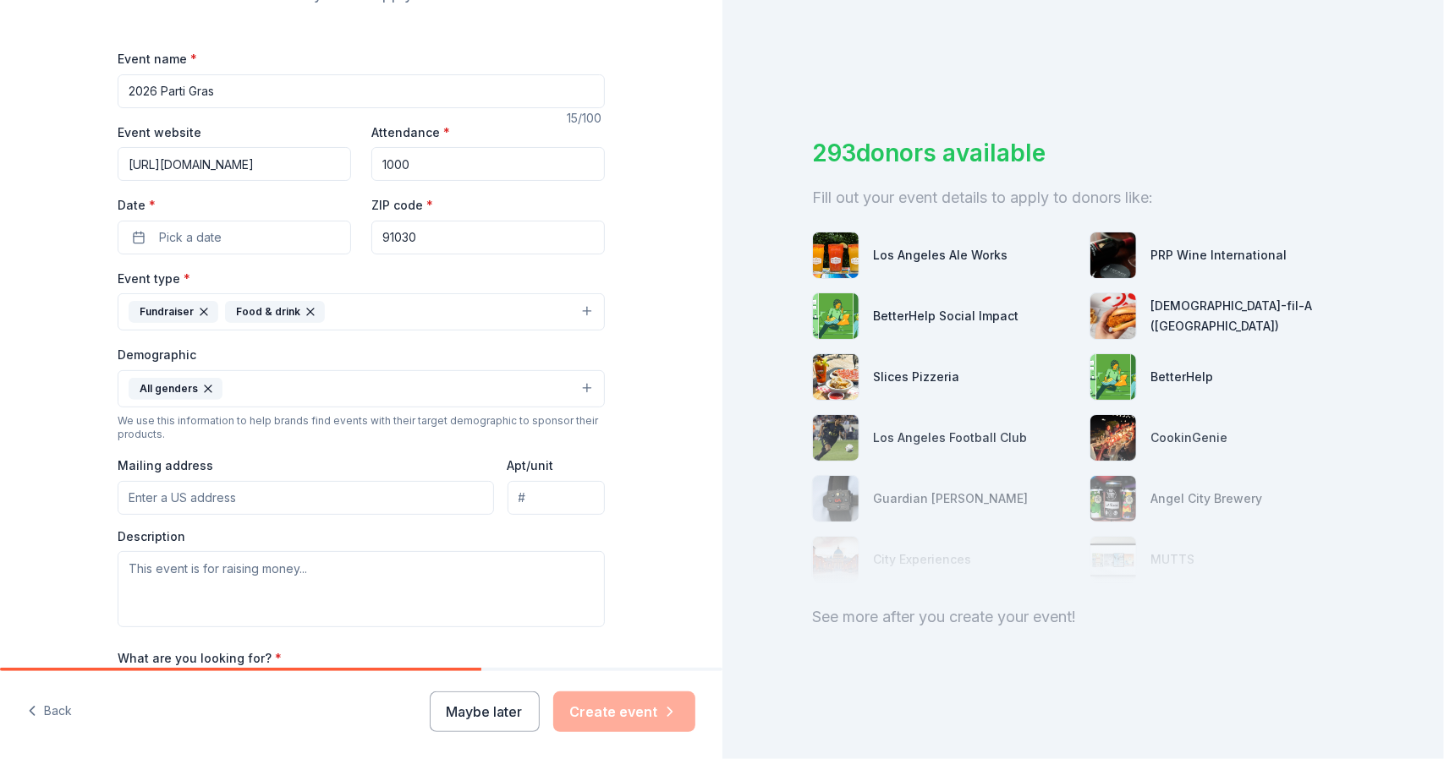
click at [159, 490] on input "Mailing address" at bounding box center [306, 498] width 376 height 34
type input "[STREET_ADDRESS]"
click at [240, 588] on textarea at bounding box center [361, 589] width 487 height 76
